Goal: Task Accomplishment & Management: Manage account settings

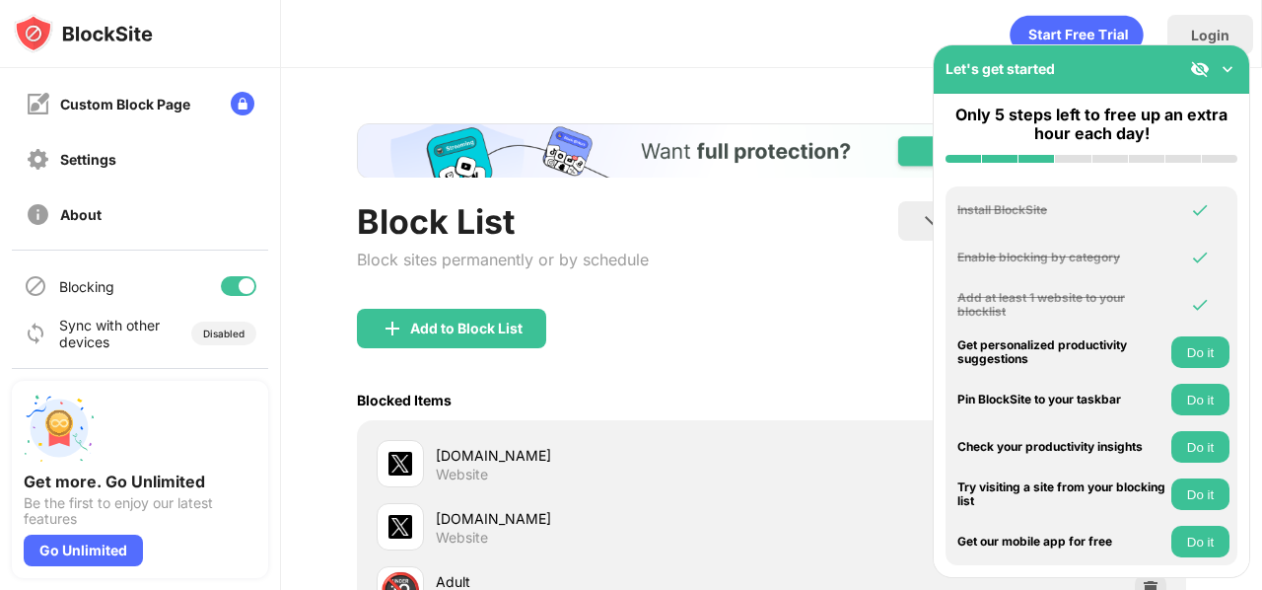
click at [239, 288] on div at bounding box center [247, 286] width 16 height 16
click at [226, 285] on div at bounding box center [238, 286] width 35 height 20
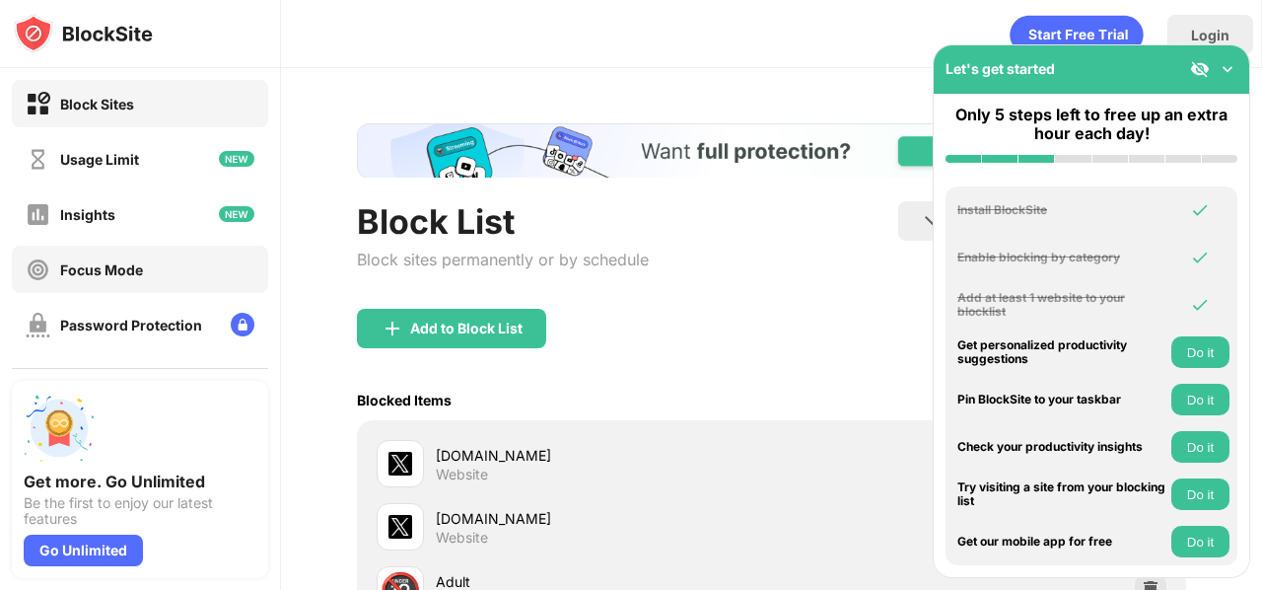
scroll to position [276, 0]
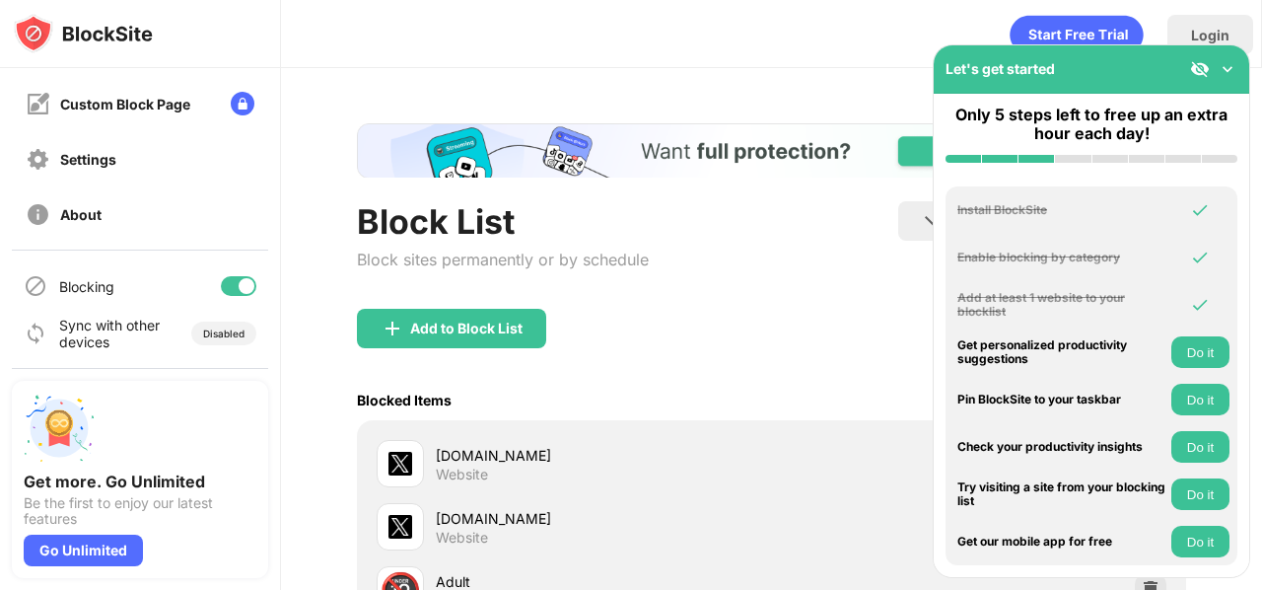
click at [221, 280] on div at bounding box center [238, 286] width 35 height 20
click at [226, 289] on div at bounding box center [238, 286] width 35 height 20
